Goal: Navigation & Orientation: Go to known website

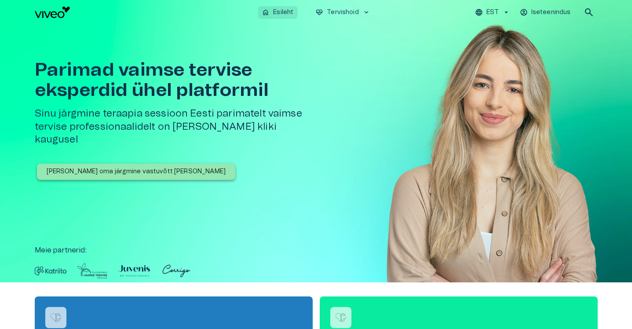
click at [284, 15] on p "Esileht" at bounding box center [283, 12] width 20 height 9
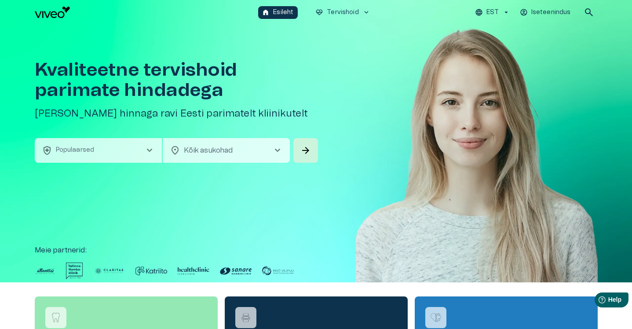
click at [437, 3] on div "home Esileht ecg_heart Tervishoid keyboard_arrow_down EST Iseteenindus search" at bounding box center [316, 12] width 632 height 25
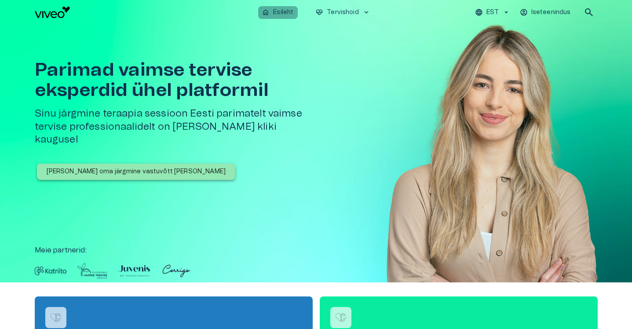
click at [283, 15] on p "Esileht" at bounding box center [283, 12] width 20 height 9
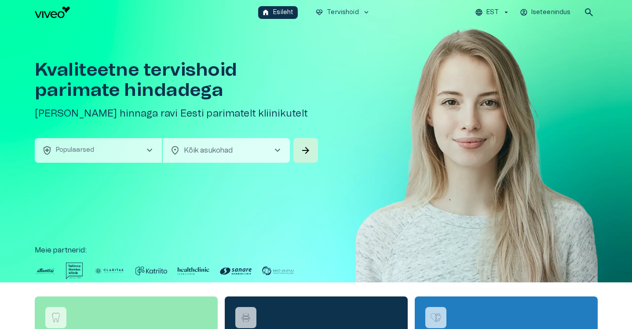
click at [277, 148] on span "chevron_right" at bounding box center [277, 150] width 11 height 11
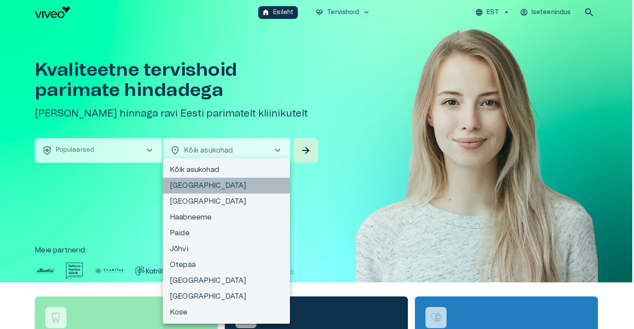
click at [219, 186] on li "Tallinn" at bounding box center [226, 186] width 127 height 16
type input "**********"
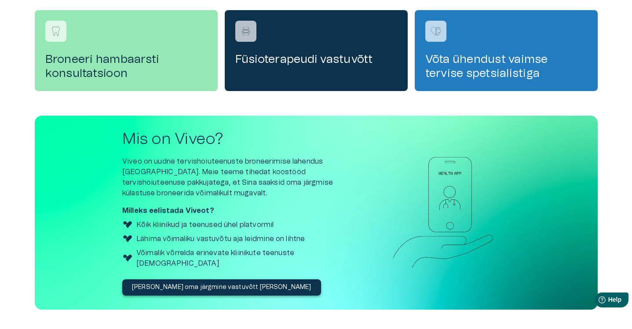
scroll to position [323, 0]
